Goal: Transaction & Acquisition: Book appointment/travel/reservation

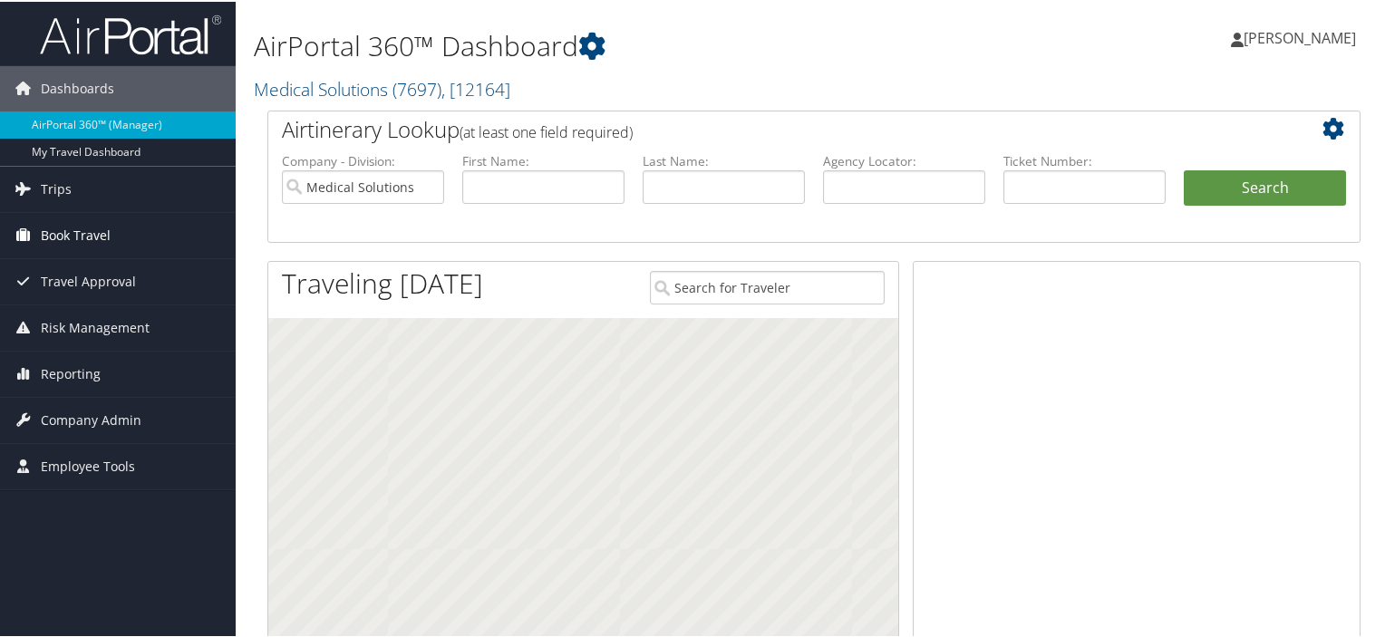
click at [80, 233] on span "Book Travel" at bounding box center [76, 233] width 70 height 45
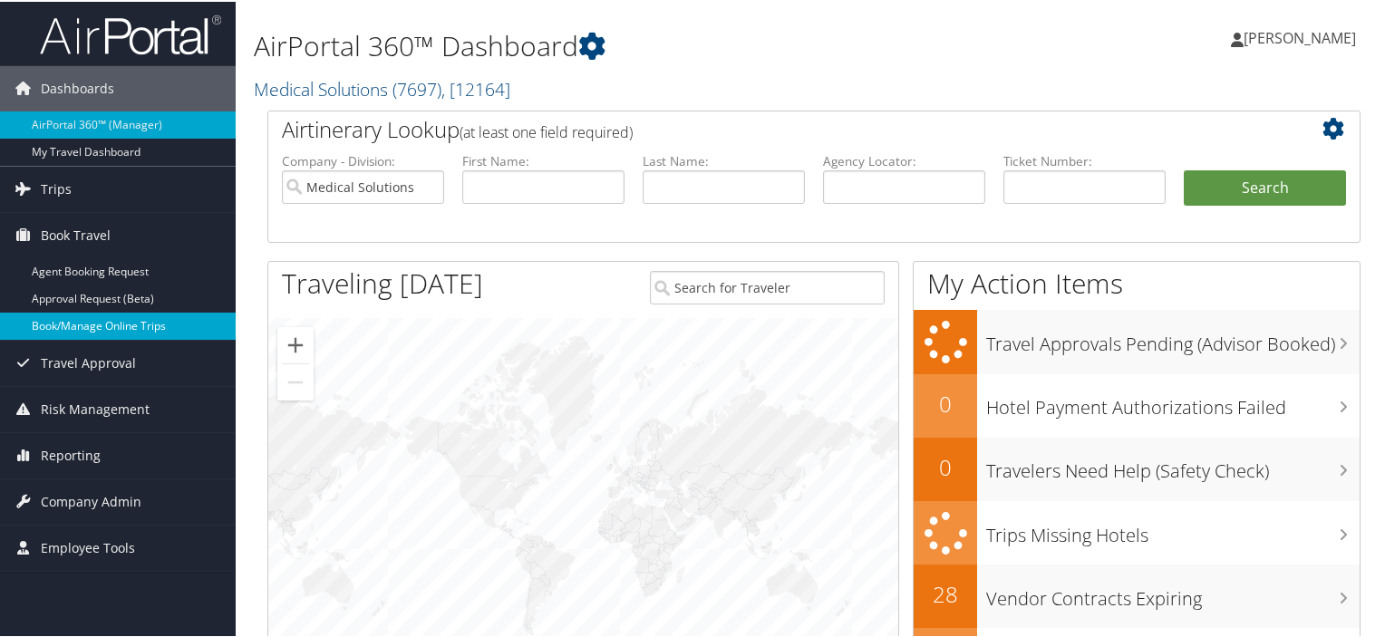
click at [68, 321] on link "Book/Manage Online Trips" at bounding box center [118, 324] width 236 height 27
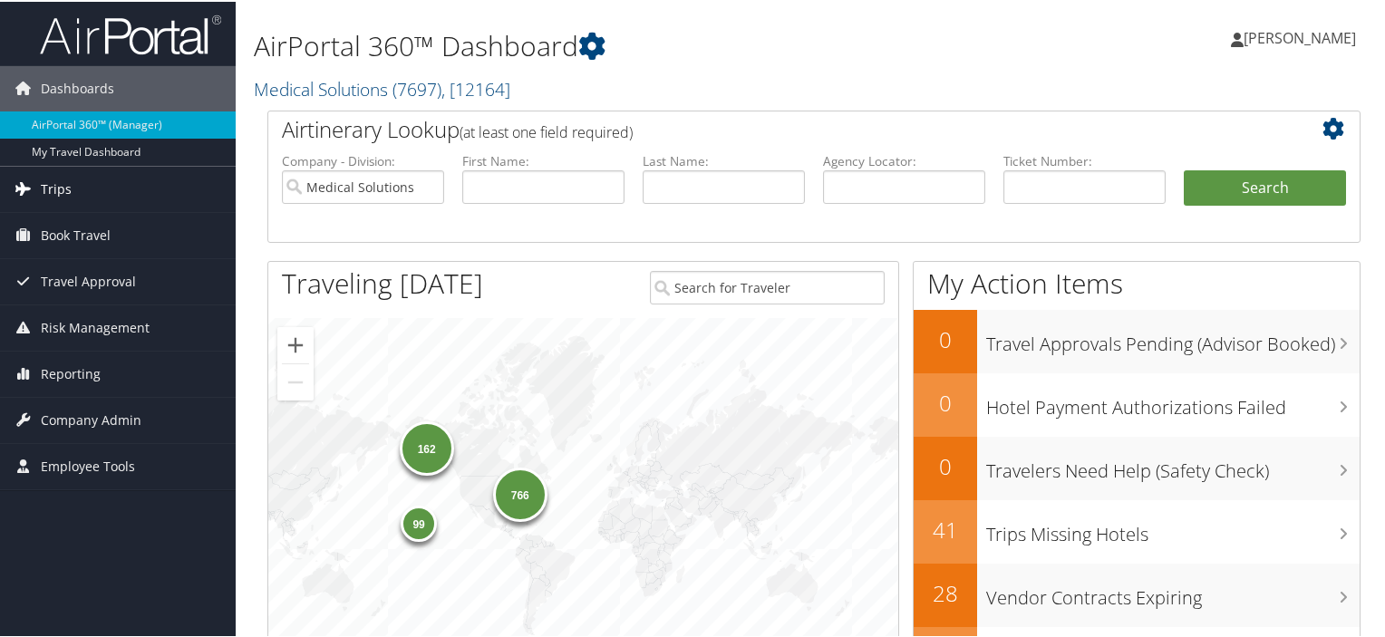
click at [93, 201] on link "Trips" at bounding box center [118, 187] width 236 height 45
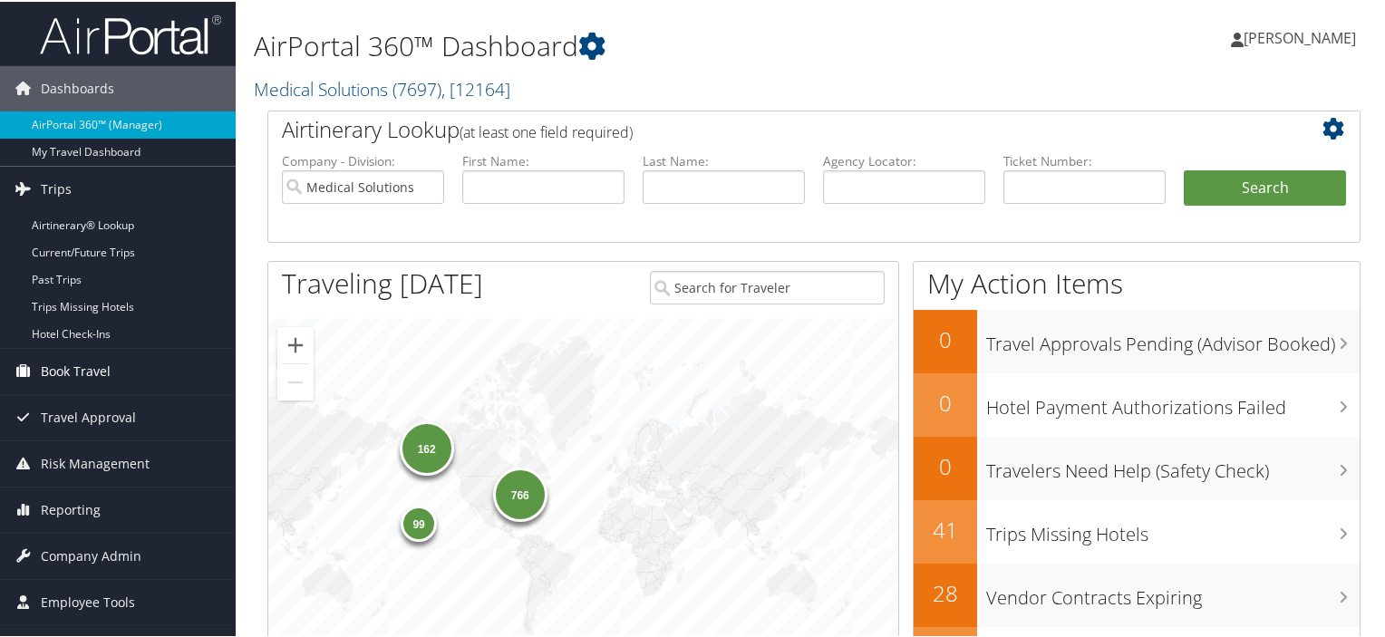
click at [73, 373] on span "Book Travel" at bounding box center [76, 369] width 70 height 45
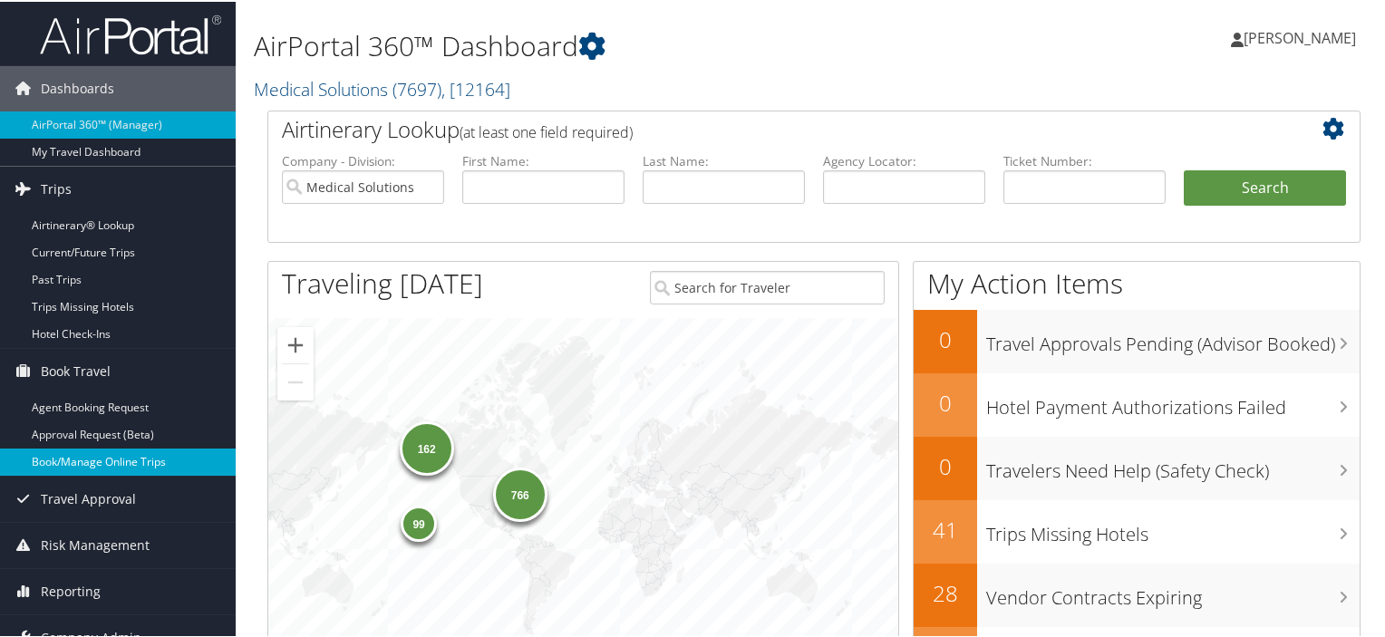
click at [145, 465] on link "Book/Manage Online Trips" at bounding box center [118, 460] width 236 height 27
click at [120, 452] on link "Book/Manage Online Trips" at bounding box center [118, 460] width 236 height 27
click at [97, 460] on link "Book/Manage Online Trips" at bounding box center [118, 460] width 236 height 27
